Goal: Task Accomplishment & Management: Manage account settings

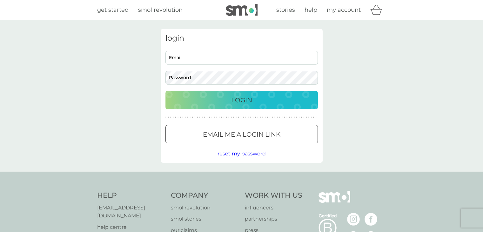
click at [64, 83] on div "login Email Password Login ● ● ● ● ● ● ● ● ● ● ● ● ● ● ● ● ● ● ● ● ● ● ● ● ● ● …" at bounding box center [241, 95] width 483 height 151
click at [197, 56] on input "Email" at bounding box center [241, 58] width 152 height 14
type input "[PERSON_NAME][EMAIL_ADDRESS][DOMAIN_NAME]"
click at [233, 103] on p "Login" at bounding box center [241, 100] width 21 height 10
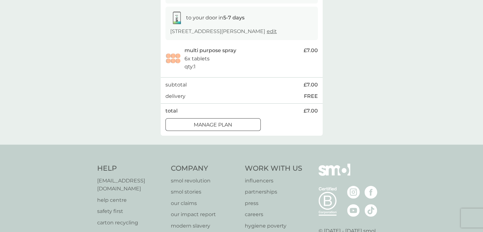
scroll to position [112, 0]
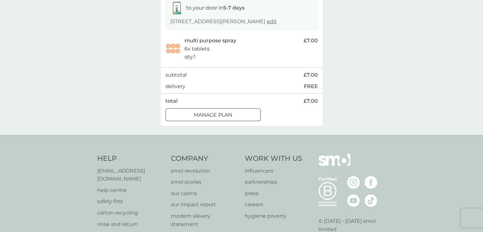
click at [201, 119] on p "Manage plan" at bounding box center [213, 115] width 38 height 8
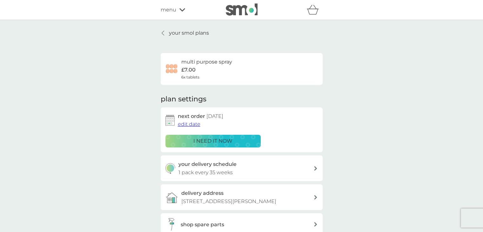
click at [266, 165] on div "your delivery schedule 1 pack every 35 weeks" at bounding box center [245, 168] width 135 height 16
select select "245"
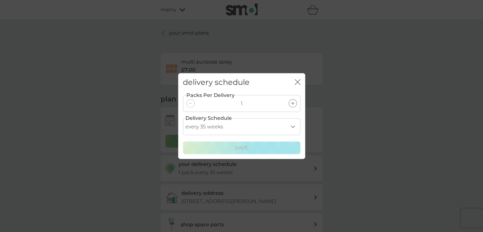
click at [266, 125] on select "every 1 week every 2 weeks every 3 weeks every 4 weeks every 5 weeks every 6 we…" at bounding box center [241, 126] width 117 height 17
click at [350, 125] on div "delivery schedule close Packs Per Delivery 1 Delivery Schedule every 1 week eve…" at bounding box center [241, 116] width 483 height 232
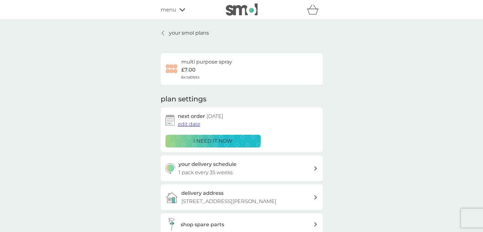
click at [195, 124] on span "edit date" at bounding box center [189, 124] width 23 height 6
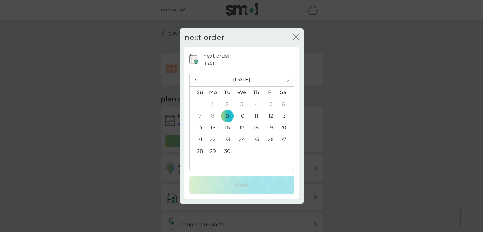
click at [287, 78] on span "›" at bounding box center [285, 79] width 6 height 13
click at [257, 138] on td "22" at bounding box center [256, 140] width 14 height 12
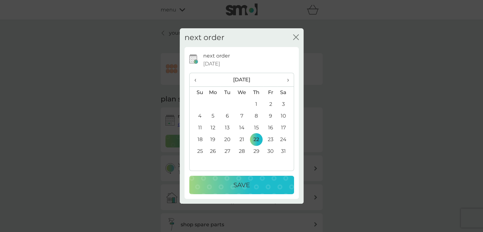
click at [238, 187] on p "Save" at bounding box center [241, 185] width 16 height 10
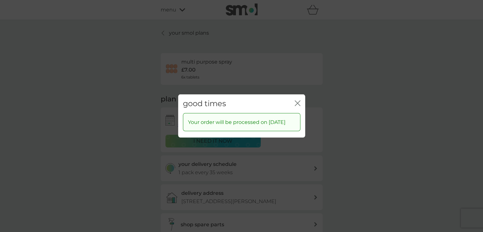
click at [297, 101] on icon "close" at bounding box center [298, 103] width 3 height 5
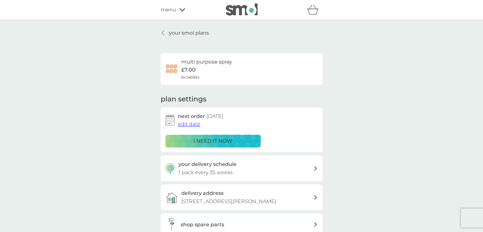
click at [191, 32] on p "your smol plans" at bounding box center [189, 33] width 40 height 8
